Goal: Find specific page/section: Find specific page/section

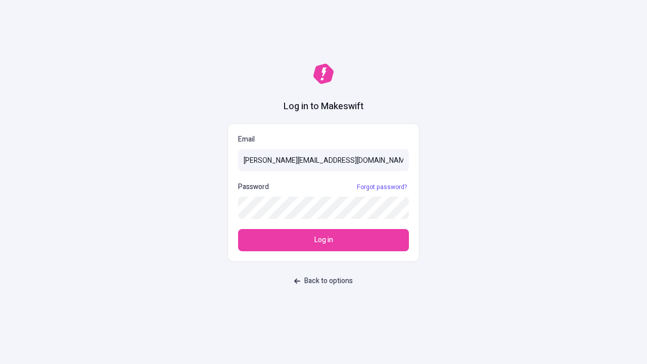
type input "[PERSON_NAME][EMAIL_ADDRESS][DOMAIN_NAME]"
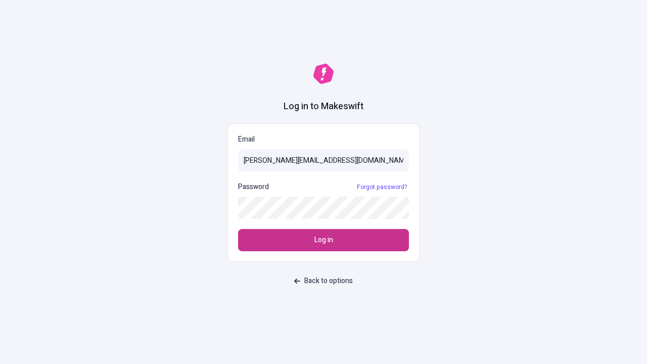
click at [324, 240] on span "Log in" at bounding box center [323, 240] width 19 height 11
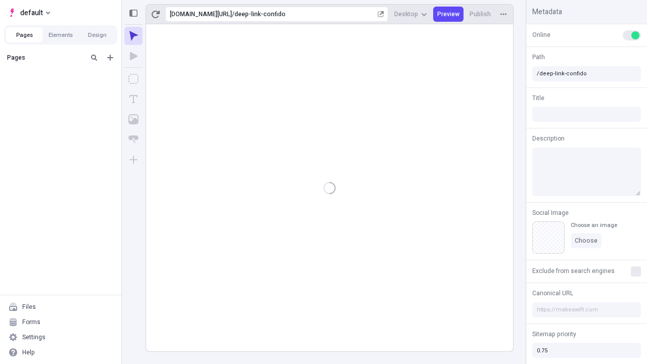
type input "/deep-link-confido"
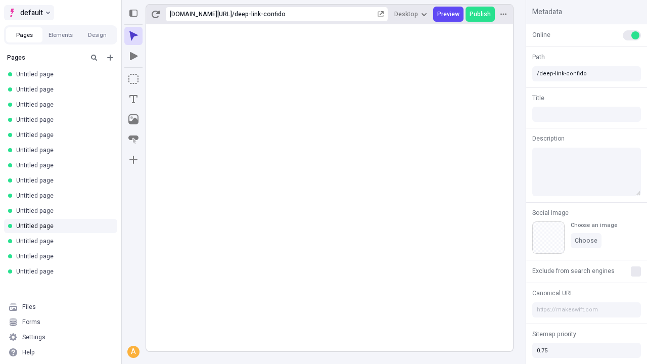
click at [28, 13] on span "default" at bounding box center [31, 13] width 23 height 12
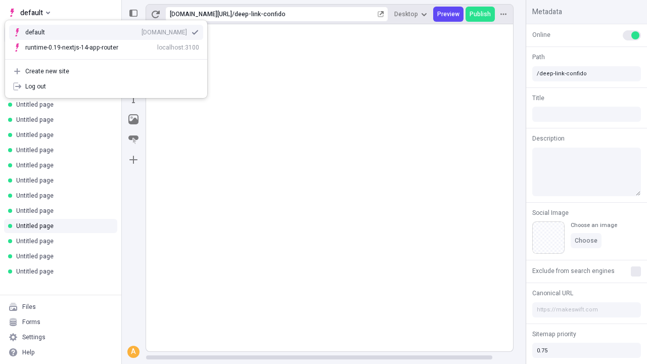
click at [142, 30] on div "qee9k4dy7d.staging.makeswift.site" at bounding box center [165, 32] width 46 height 8
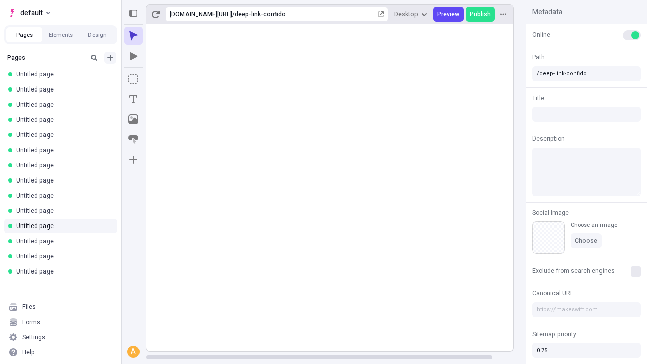
click at [110, 58] on icon "Add new" at bounding box center [110, 58] width 6 height 6
click at [164, 78] on span "Blank page" at bounding box center [170, 78] width 63 height 8
type input "/deep-link-expedita"
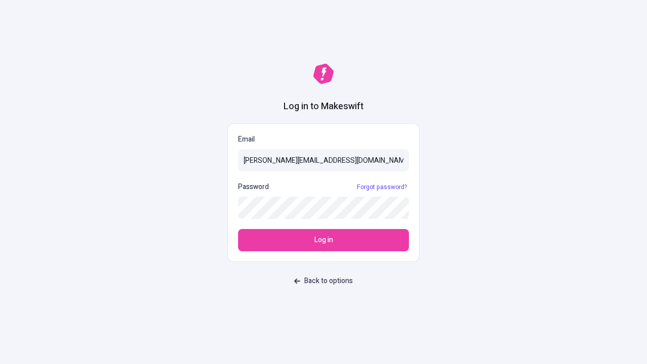
type input "[PERSON_NAME][EMAIL_ADDRESS][DOMAIN_NAME]"
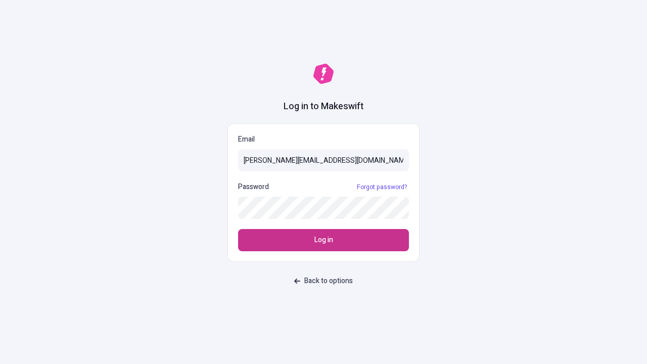
click at [324, 240] on span "Log in" at bounding box center [323, 240] width 19 height 11
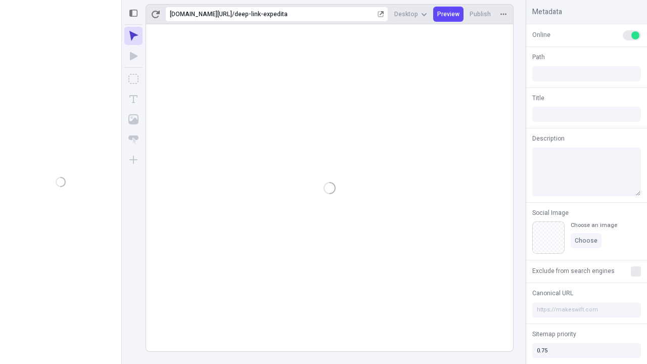
type input "/deep-link-expedita"
